Goal: Task Accomplishment & Management: Manage account settings

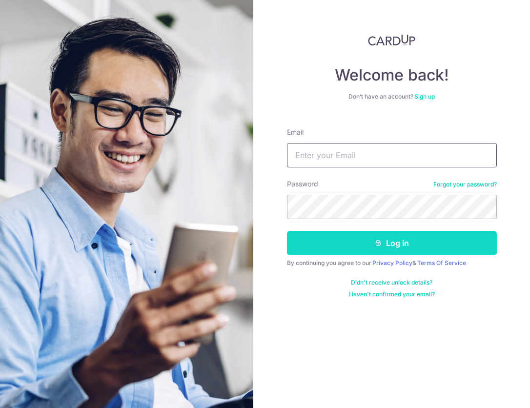
type input "[EMAIL_ADDRESS][DOMAIN_NAME]"
click at [334, 241] on button "Log in" at bounding box center [392, 243] width 210 height 24
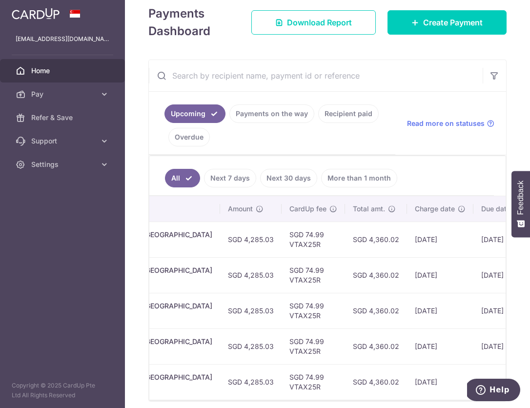
scroll to position [148, 0]
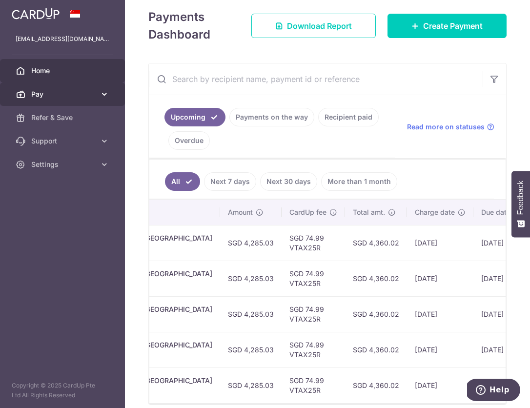
click at [52, 92] on span "Pay" at bounding box center [63, 94] width 64 height 10
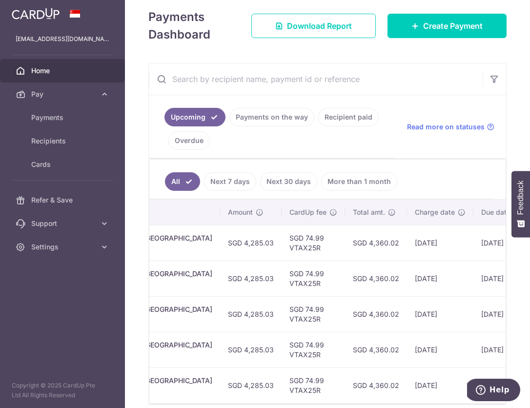
scroll to position [164, 0]
